Goal: Task Accomplishment & Management: Complete application form

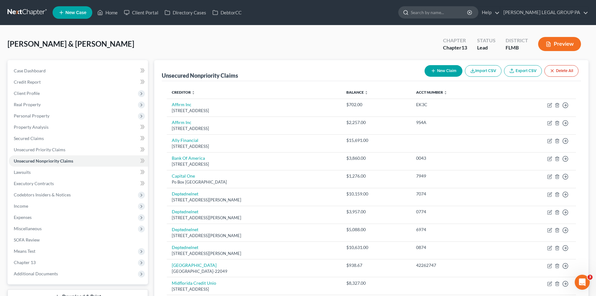
click at [439, 13] on input "search" at bounding box center [439, 13] width 57 height 12
type input "[PERSON_NAME]"
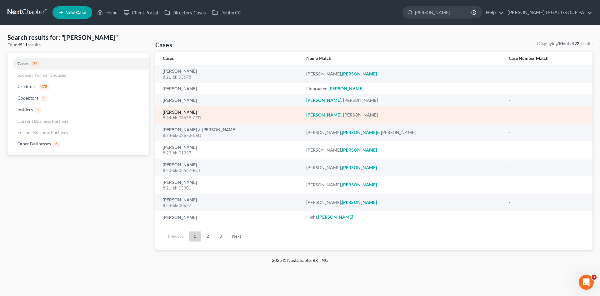
click at [178, 113] on link "[PERSON_NAME]" at bounding box center [180, 112] width 34 height 4
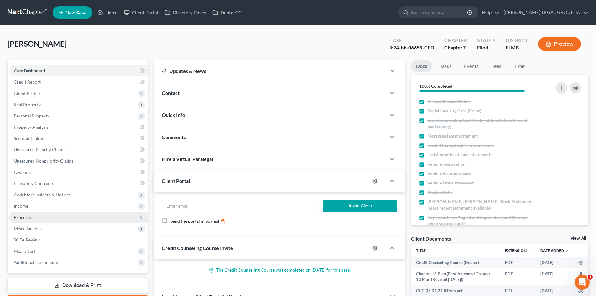
click at [51, 213] on span "Expenses" at bounding box center [78, 216] width 139 height 11
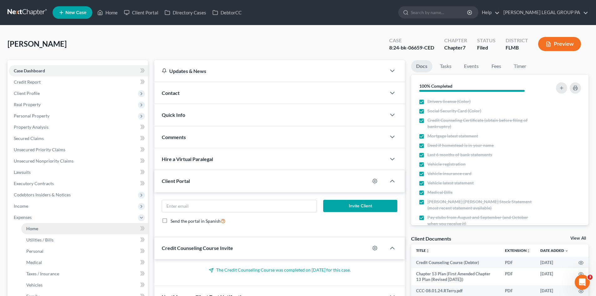
click at [55, 225] on link "Home" at bounding box center [84, 228] width 127 height 11
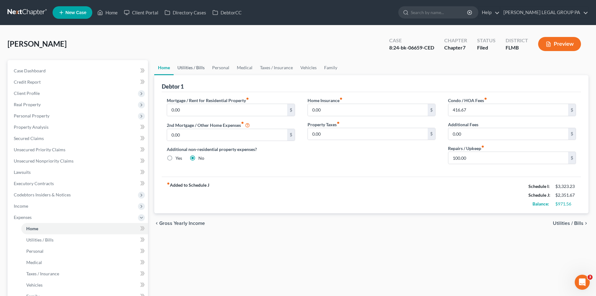
click at [185, 65] on link "Utilities / Bills" at bounding box center [191, 67] width 35 height 15
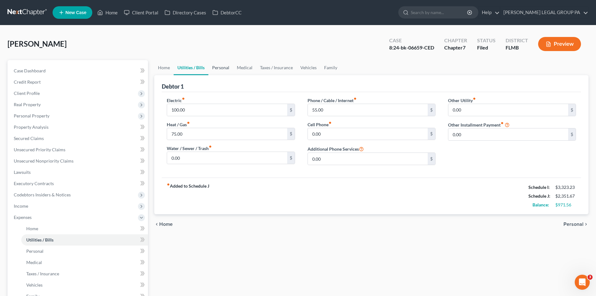
click at [222, 65] on link "Personal" at bounding box center [220, 67] width 25 height 15
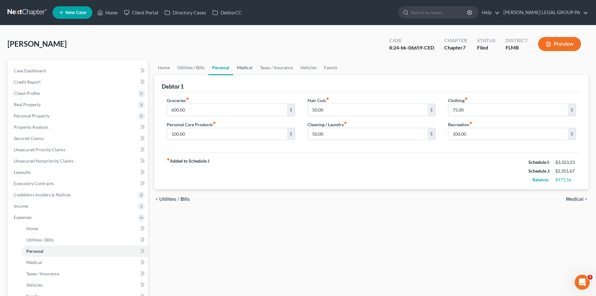
click at [243, 71] on link "Medical" at bounding box center [244, 67] width 23 height 15
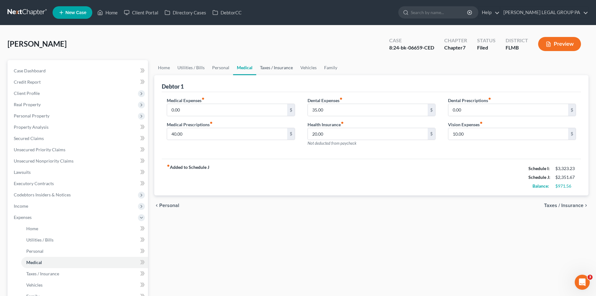
click at [264, 68] on link "Taxes / Insurance" at bounding box center [276, 67] width 40 height 15
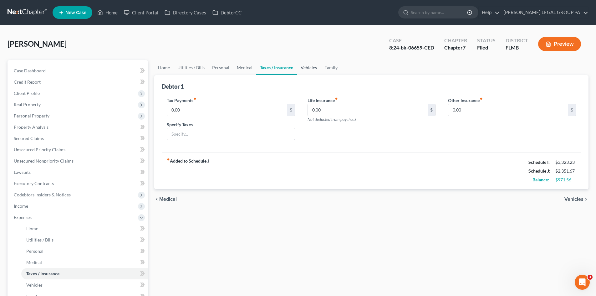
click at [303, 66] on link "Vehicles" at bounding box center [309, 67] width 24 height 15
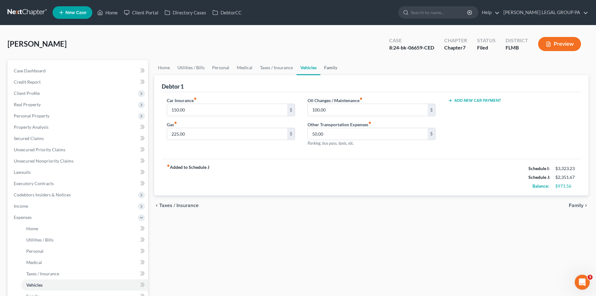
click at [324, 68] on link "Family" at bounding box center [330, 67] width 21 height 15
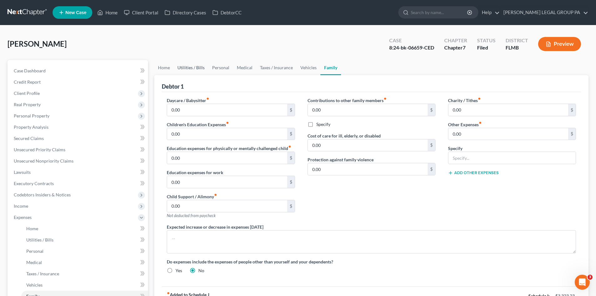
click at [190, 71] on link "Utilities / Bills" at bounding box center [191, 67] width 35 height 15
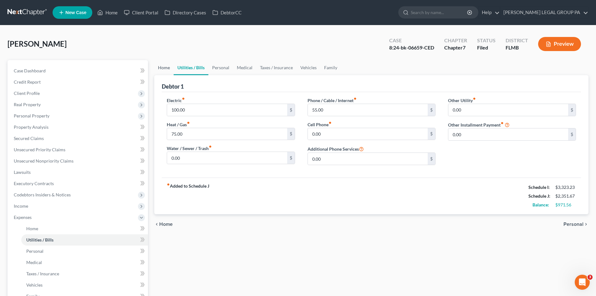
click at [165, 71] on link "Home" at bounding box center [163, 67] width 19 height 15
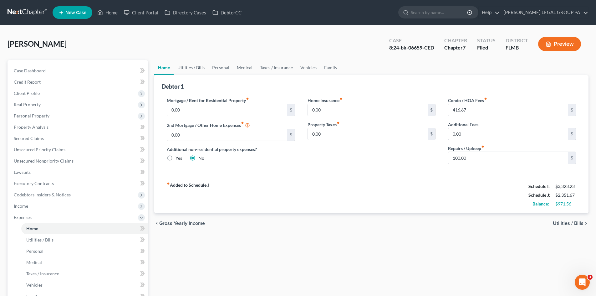
click at [189, 69] on link "Utilities / Bills" at bounding box center [191, 67] width 35 height 15
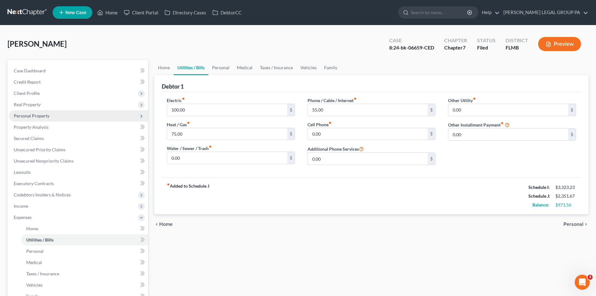
click at [50, 117] on span "Personal Property" at bounding box center [78, 115] width 139 height 11
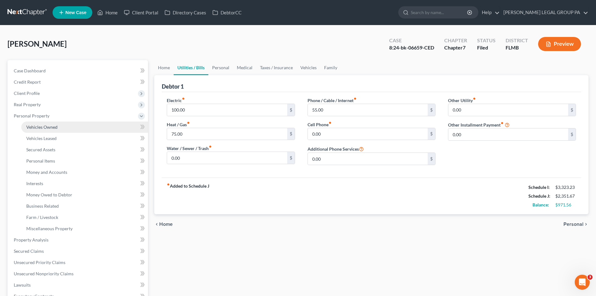
click at [53, 121] on link "Vehicles Owned" at bounding box center [84, 126] width 127 height 11
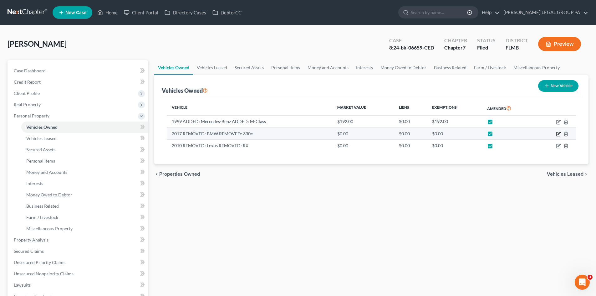
click at [558, 133] on icon "button" at bounding box center [558, 133] width 5 height 5
select select "0"
select select "9"
select select "0"
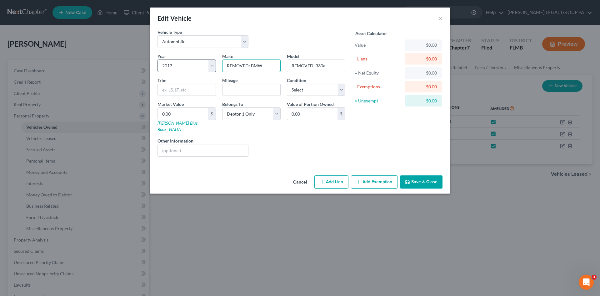
drag, startPoint x: 251, startPoint y: 63, endPoint x: 191, endPoint y: 68, distance: 60.2
click at [194, 68] on div "Year Select 2026 2025 2024 2023 2022 2021 2020 2019 2018 2017 2016 2015 2014 20…" at bounding box center [251, 107] width 194 height 109
type input "BMW"
drag, startPoint x: 316, startPoint y: 65, endPoint x: 272, endPoint y: 63, distance: 43.9
click at [272, 63] on div "Year Select 2026 2025 2024 2023 2022 2021 2020 2019 2018 2017 2016 2015 2014 20…" at bounding box center [251, 107] width 194 height 109
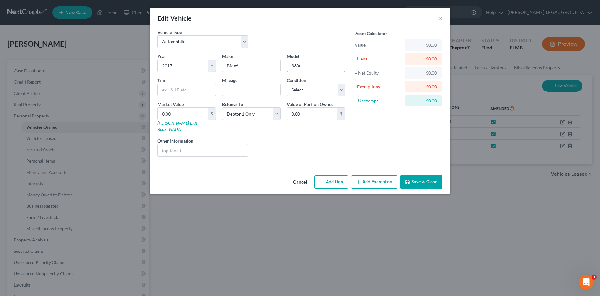
type input "330e"
click at [433, 175] on button "Save & Close" at bounding box center [421, 181] width 43 height 13
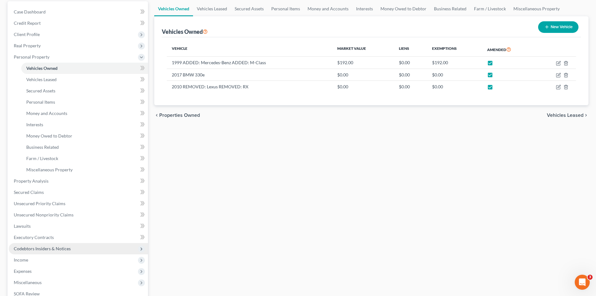
scroll to position [63, 0]
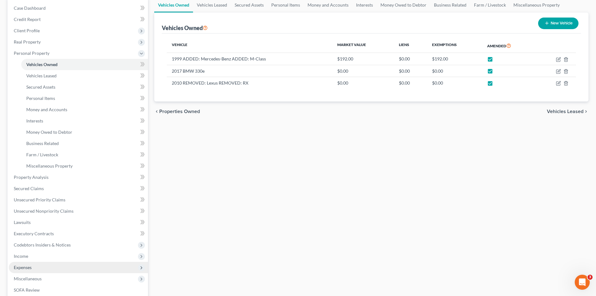
click at [49, 267] on span "Expenses" at bounding box center [78, 266] width 139 height 11
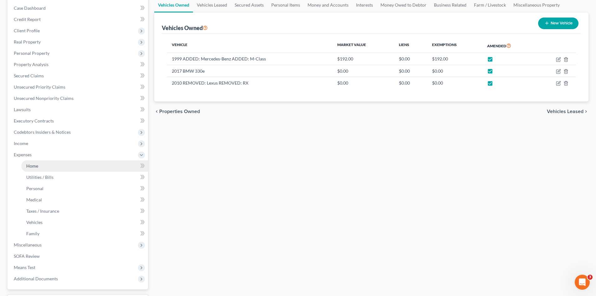
click at [46, 164] on link "Home" at bounding box center [84, 165] width 127 height 11
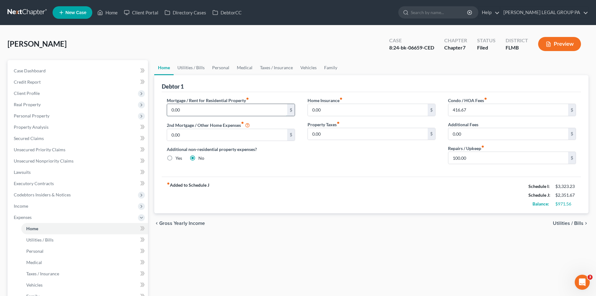
click at [195, 114] on input "0.00" at bounding box center [227, 110] width 120 height 12
type input "2,136.00"
click at [29, 106] on span "Real Property" at bounding box center [27, 104] width 27 height 5
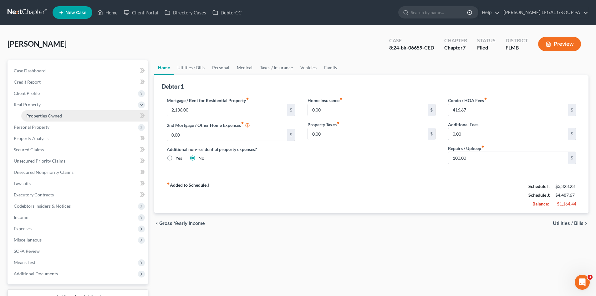
click at [34, 113] on span "Properties Owned" at bounding box center [44, 115] width 36 height 5
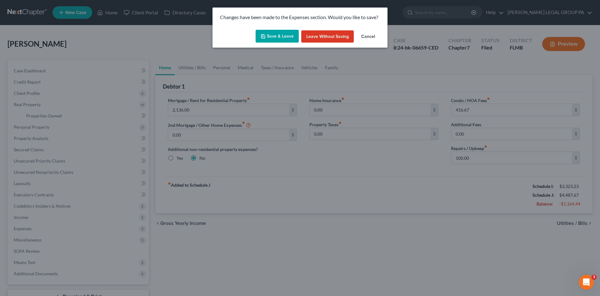
click at [318, 36] on button "Leave without Saving" at bounding box center [327, 36] width 53 height 13
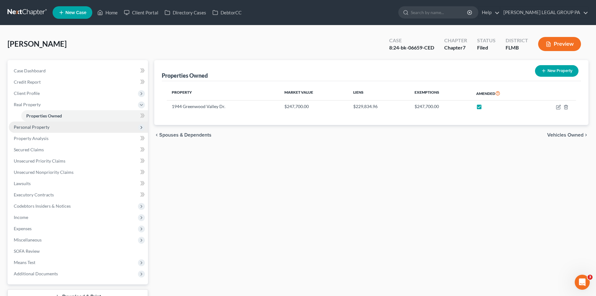
click at [37, 125] on span "Personal Property" at bounding box center [32, 126] width 36 height 5
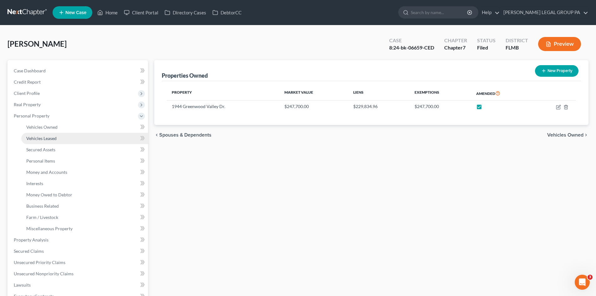
click at [46, 133] on link "Vehicles Leased" at bounding box center [84, 138] width 127 height 11
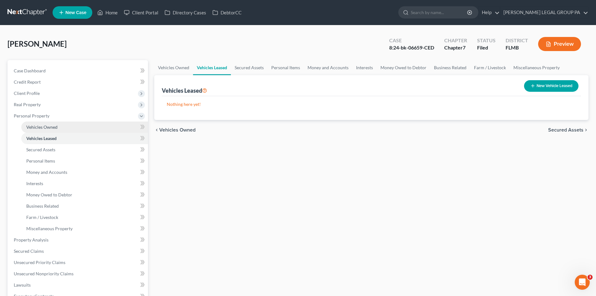
click at [48, 129] on link "Vehicles Owned" at bounding box center [84, 126] width 127 height 11
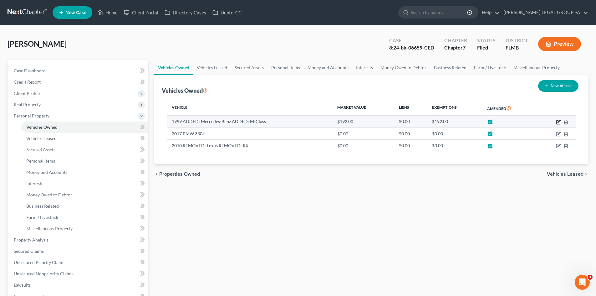
click at [558, 123] on icon "button" at bounding box center [558, 121] width 5 height 5
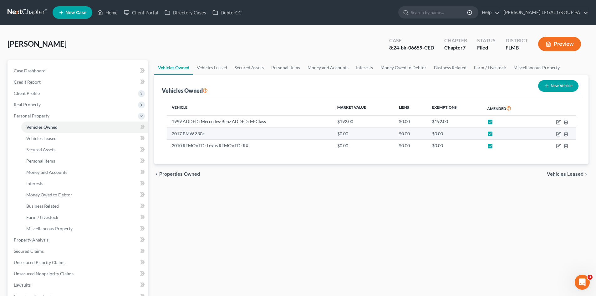
select select "0"
select select "27"
select select "2"
select select "0"
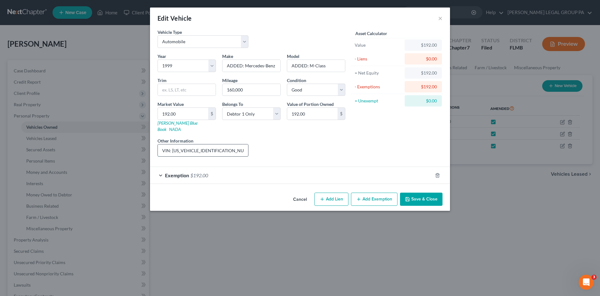
click at [196, 144] on input "VIN: [US_VEHICLE_IDENTIFICATION_NUMBER]" at bounding box center [203, 150] width 90 height 12
click at [194, 110] on input "192.00" at bounding box center [183, 114] width 50 height 12
type input "4"
type input "4.00"
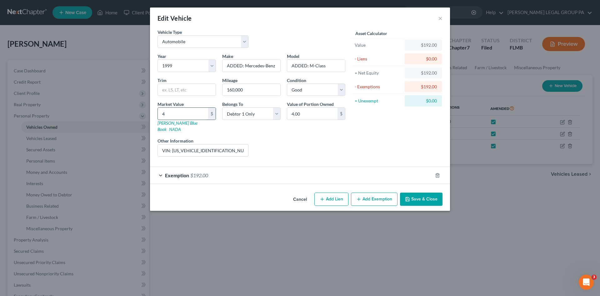
type input "49"
type input "49.00"
type input "499"
type input "499.00"
type input "4991"
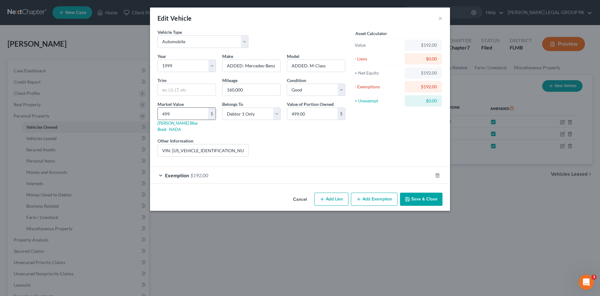
type input "4,991.00"
click at [359, 196] on icon "button" at bounding box center [359, 198] width 5 height 5
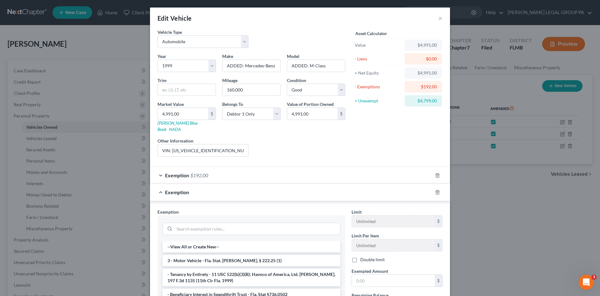
click at [196, 172] on span "$192.00" at bounding box center [199, 175] width 18 height 6
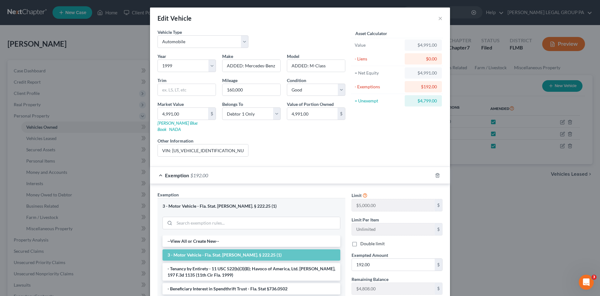
click at [427, 73] on div "$4,991.00" at bounding box center [423, 73] width 27 height 6
copy div "$4,991.00"
click at [357, 258] on input "192.00" at bounding box center [393, 264] width 83 height 12
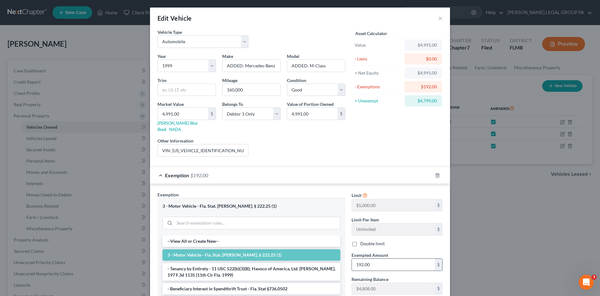
paste input "$4,991"
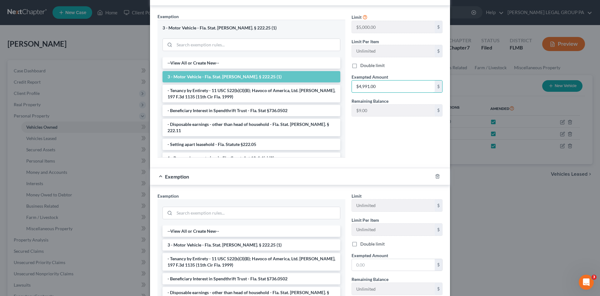
scroll to position [246, 0]
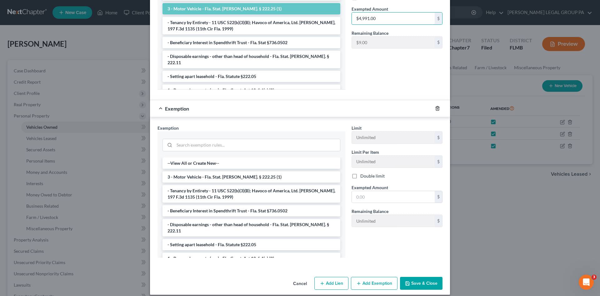
type input "$4,991.00"
click at [438, 106] on icon "button" at bounding box center [437, 108] width 5 height 5
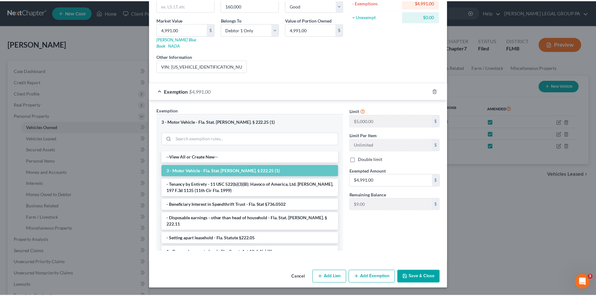
scroll to position [78, 0]
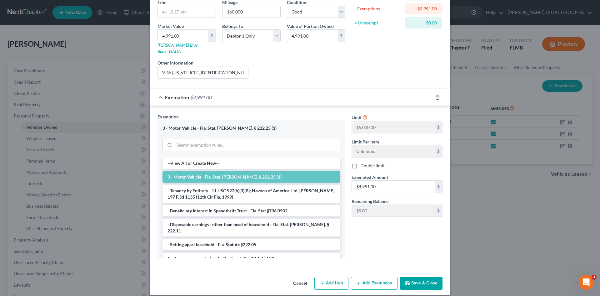
click at [433, 276] on button "Save & Close" at bounding box center [421, 282] width 43 height 13
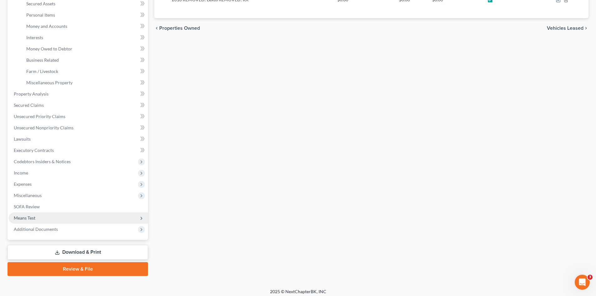
scroll to position [149, 0]
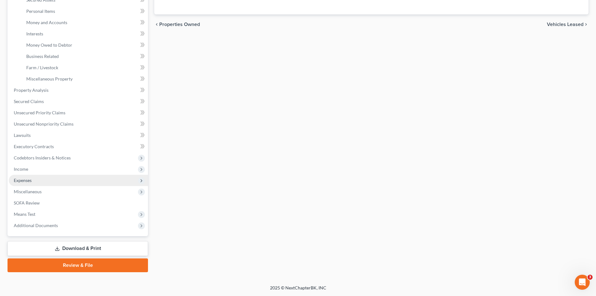
click at [38, 176] on span "Expenses" at bounding box center [78, 180] width 139 height 11
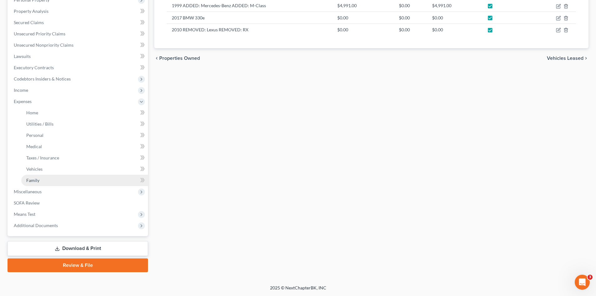
scroll to position [116, 0]
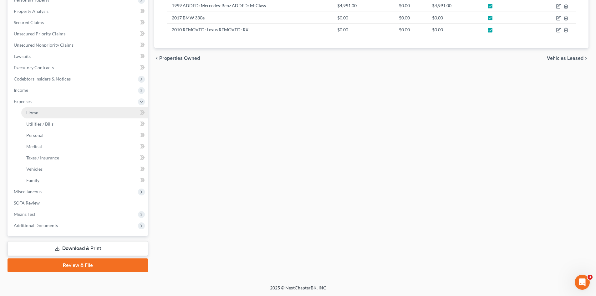
click at [51, 111] on link "Home" at bounding box center [84, 112] width 127 height 11
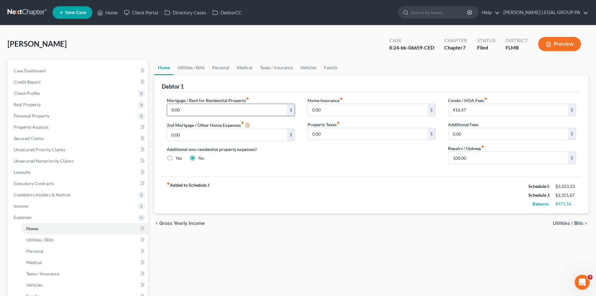
click at [261, 106] on input "0.00" at bounding box center [227, 110] width 120 height 12
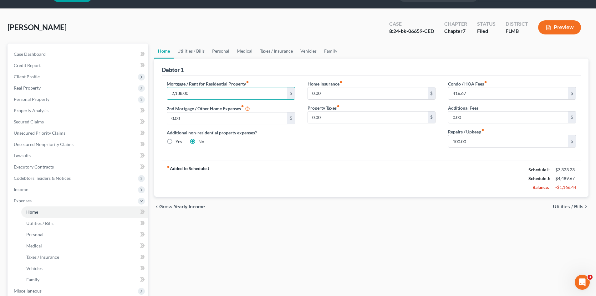
scroll to position [31, 0]
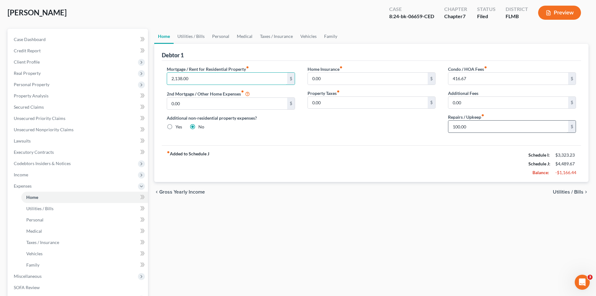
type input "2,138.00"
type input "0.00"
click at [498, 74] on input "416.67" at bounding box center [508, 79] width 120 height 12
type input "0.00"
click at [366, 219] on div "Home Utilities / Bills Personal Medical Taxes / Insurance Vehicles Family Debto…" at bounding box center [371, 192] width 440 height 327
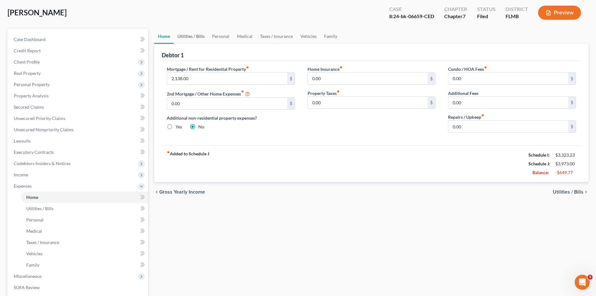
click at [194, 35] on link "Utilities / Bills" at bounding box center [191, 36] width 35 height 15
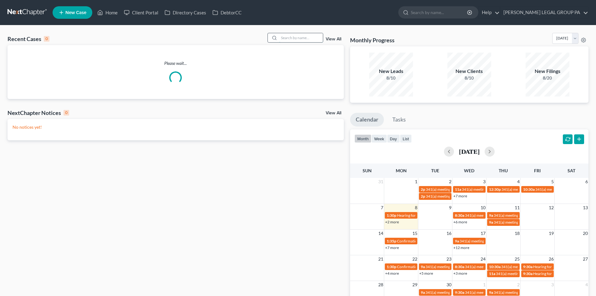
click at [283, 40] on input "search" at bounding box center [301, 37] width 44 height 9
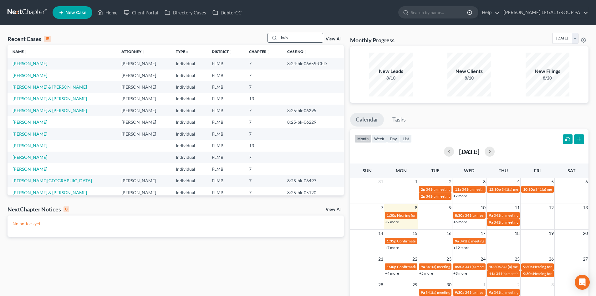
type input "kain"
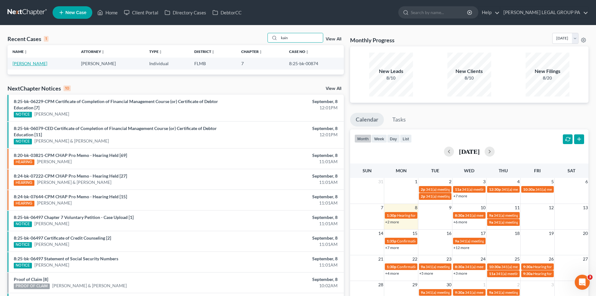
click at [32, 63] on link "Kain, Christina" at bounding box center [30, 63] width 35 height 5
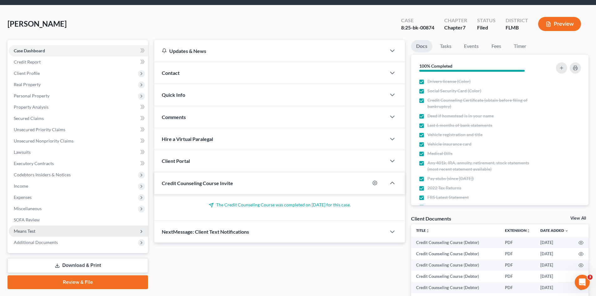
scroll to position [31, 0]
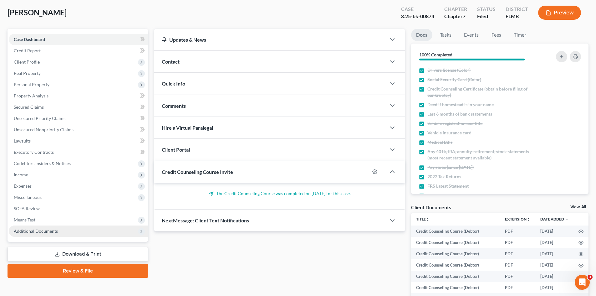
click at [58, 232] on span "Additional Documents" at bounding box center [78, 230] width 139 height 11
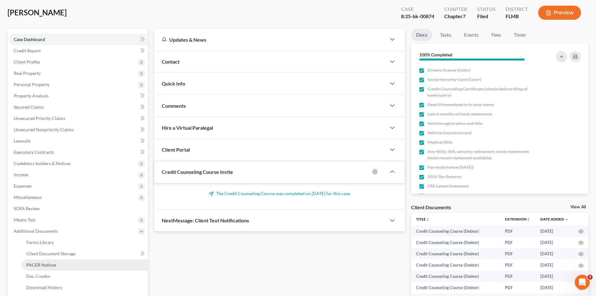
click at [53, 263] on span "PACER Notices" at bounding box center [41, 264] width 30 height 5
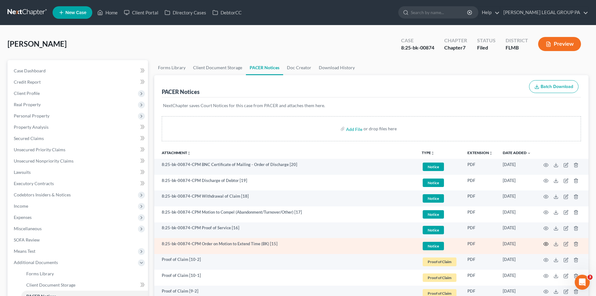
click at [545, 244] on circle "button" at bounding box center [545, 243] width 1 height 1
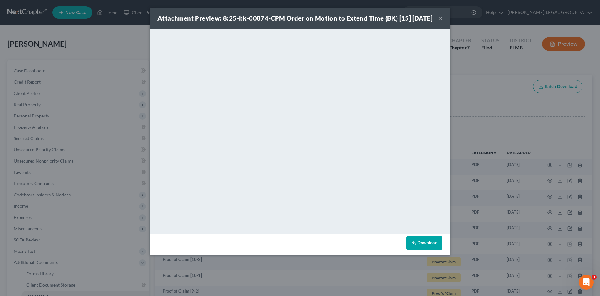
click at [442, 22] on button "×" at bounding box center [440, 18] width 4 height 8
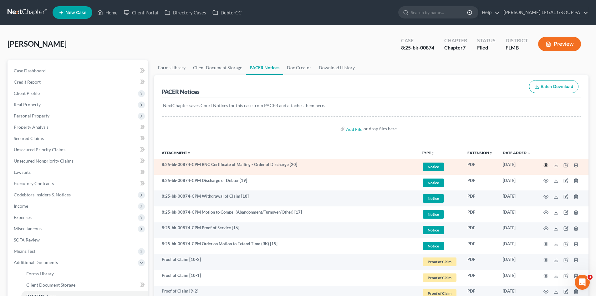
click at [545, 165] on circle "button" at bounding box center [545, 164] width 1 height 1
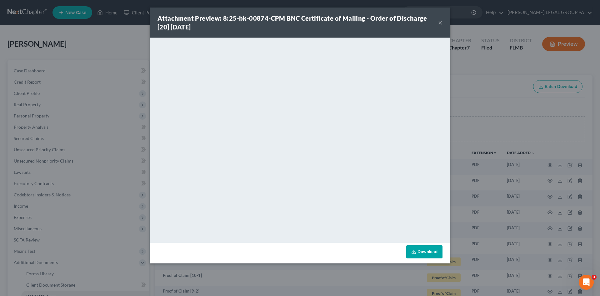
click at [441, 22] on button "×" at bounding box center [440, 23] width 4 height 8
